Goal: Find specific page/section: Find specific page/section

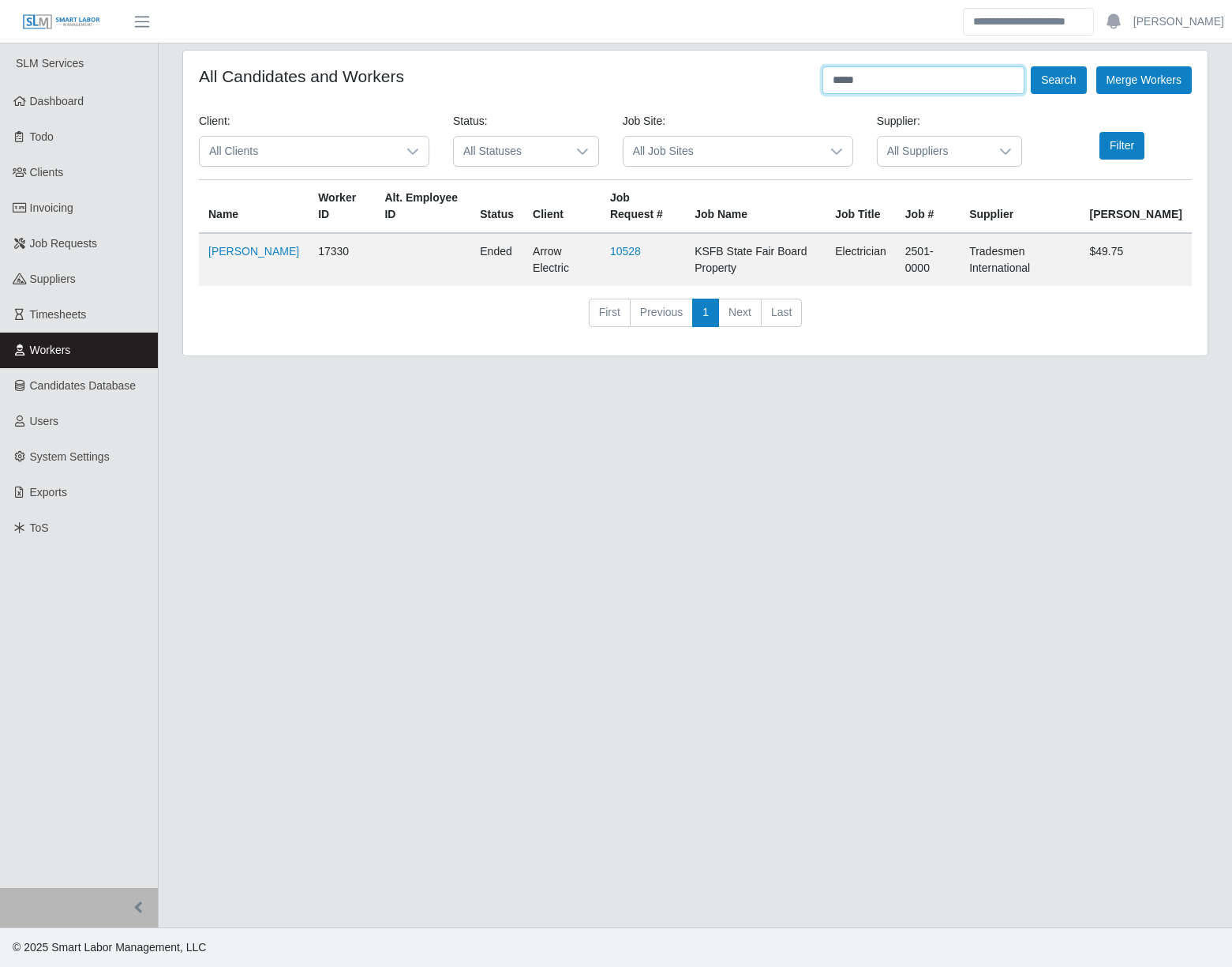
click at [894, 88] on input "*****" at bounding box center [924, 80] width 202 height 28
type input "**********"
click at [1031, 66] on button "Search" at bounding box center [1058, 80] width 55 height 28
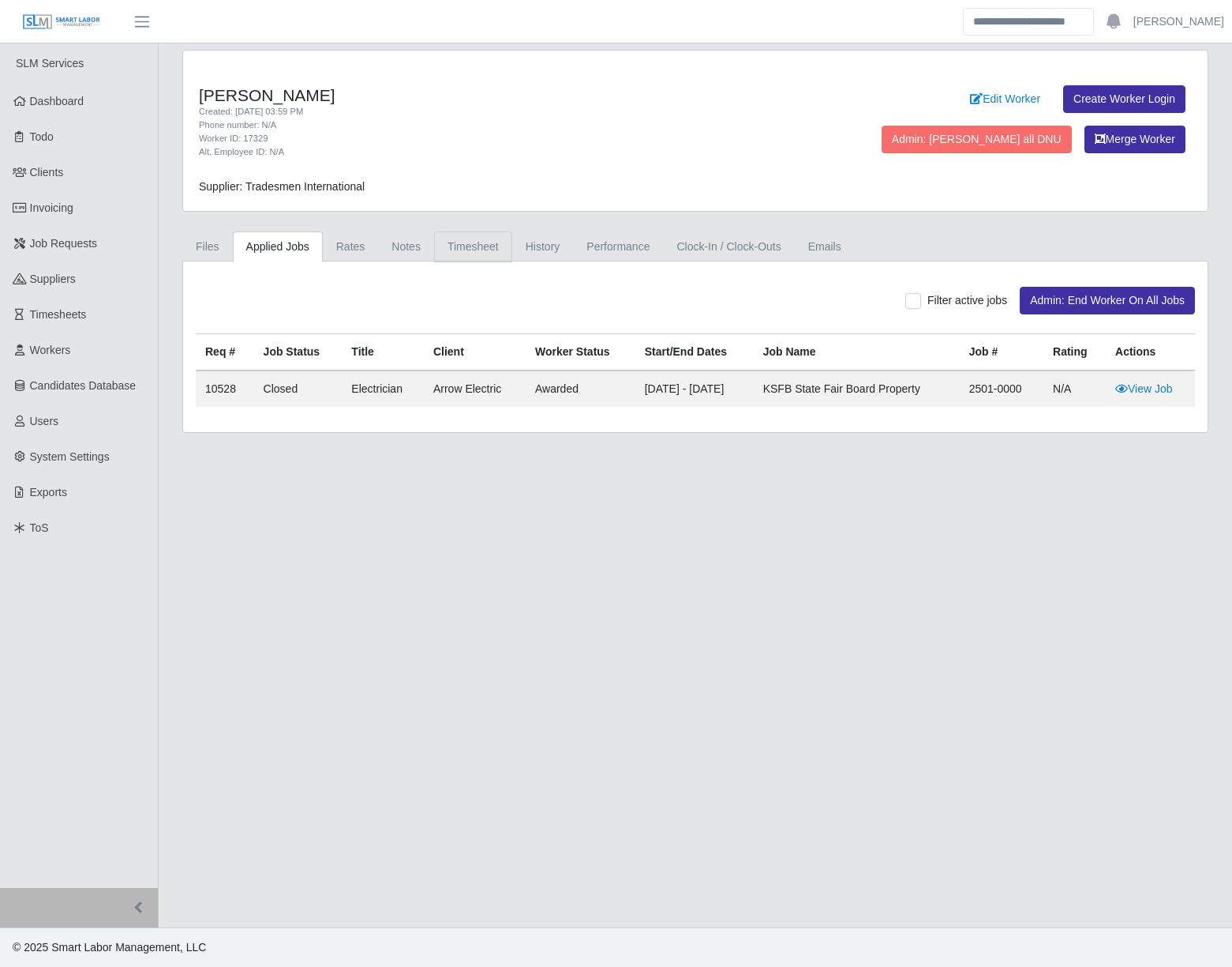
click at [491, 238] on link "Timesheet" at bounding box center [473, 246] width 79 height 31
